Goal: Check status: Check status

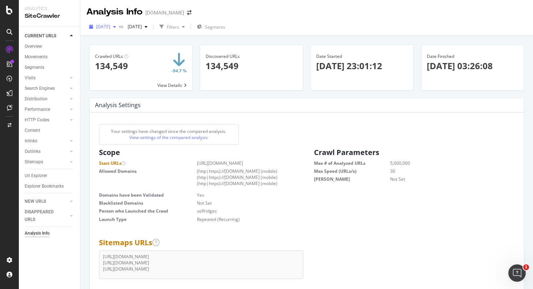
click at [119, 25] on div "button" at bounding box center [114, 27] width 9 height 4
